Goal: Communication & Community: Answer question/provide support

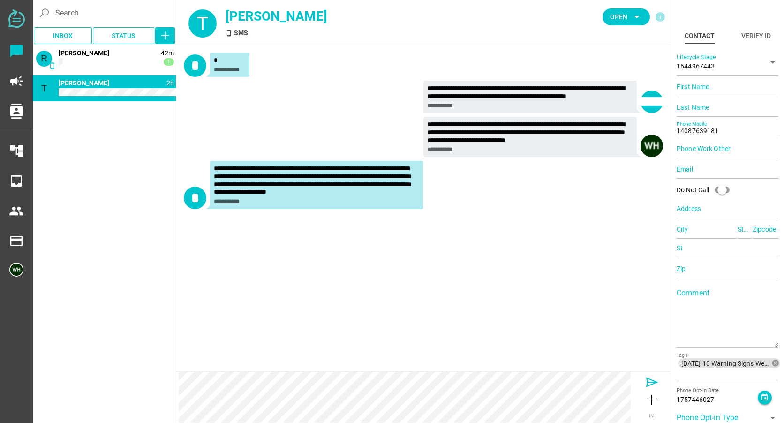
click at [644, 382] on div at bounding box center [652, 382] width 38 height 15
click at [653, 383] on icon at bounding box center [651, 382] width 15 height 15
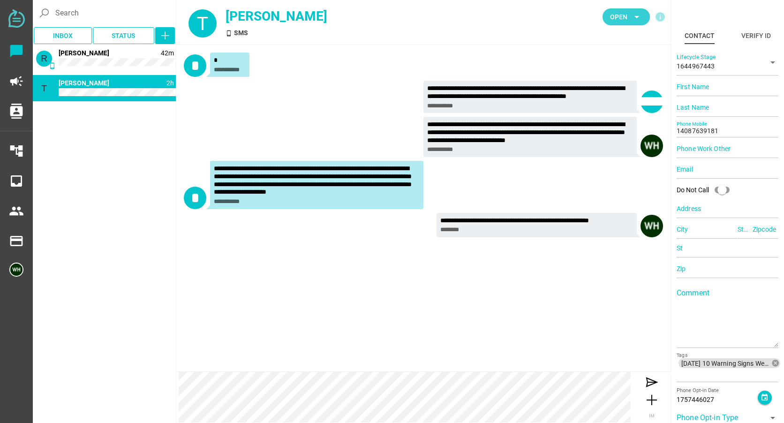
click at [626, 20] on span "Open" at bounding box center [618, 16] width 17 height 11
click at [619, 99] on div "Closed" at bounding box center [623, 104] width 40 height 15
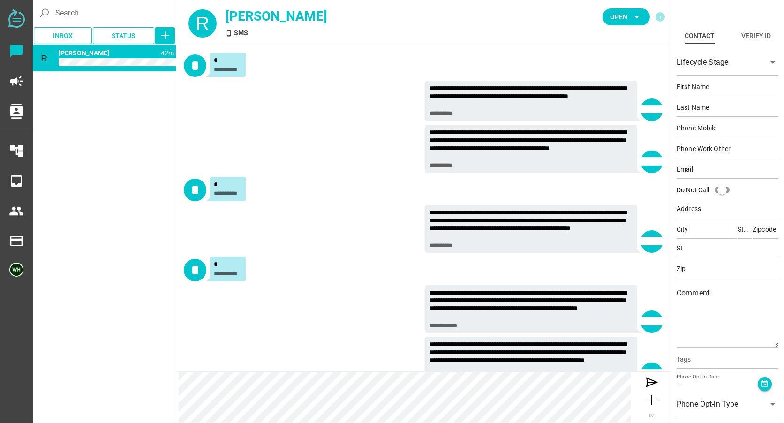
scroll to position [134, 0]
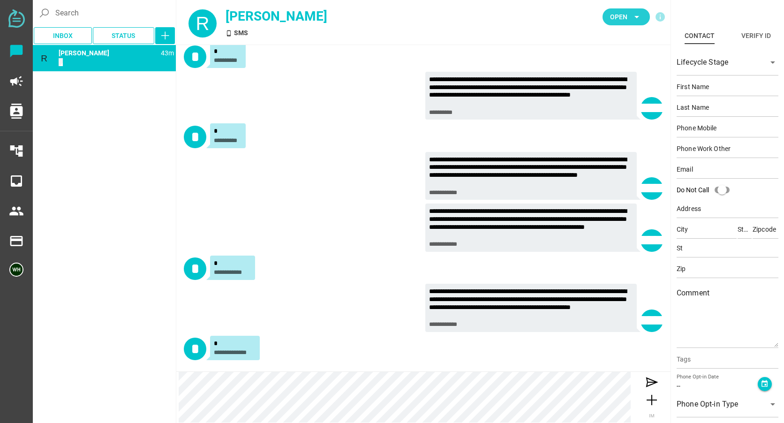
click at [613, 14] on span "Open" at bounding box center [618, 16] width 17 height 11
click at [607, 104] on div "Closed" at bounding box center [623, 104] width 40 height 8
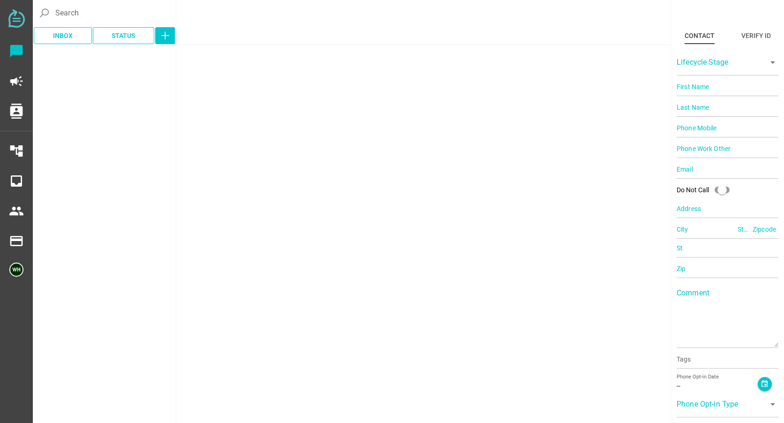
type input "14083141492"
